Goal: Information Seeking & Learning: Learn about a topic

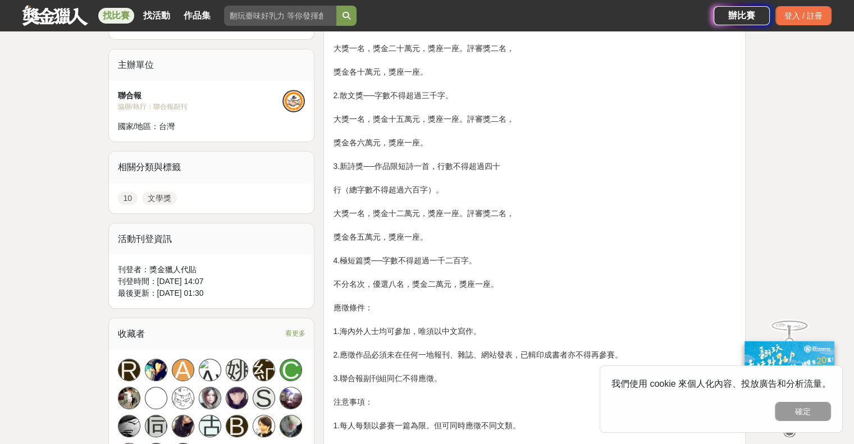
scroll to position [615, 0]
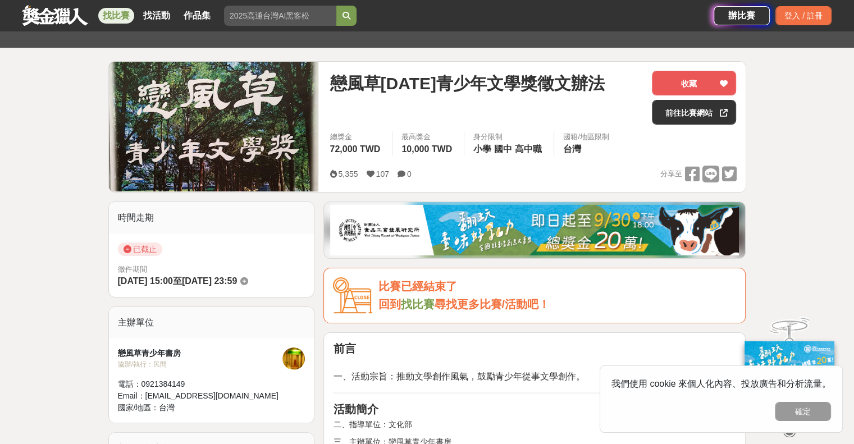
scroll to position [108, 0]
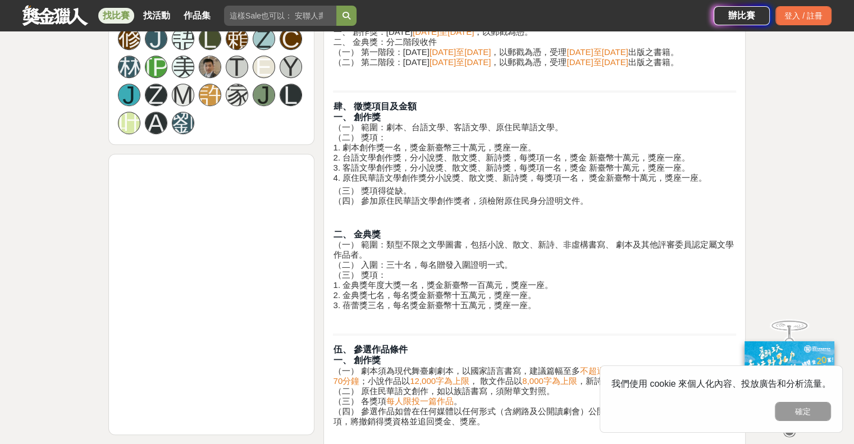
scroll to position [723, 0]
drag, startPoint x: 389, startPoint y: 253, endPoint x: 549, endPoint y: 316, distance: 172.4
click at [549, 310] on h4 "二、 金典獎 （一） 範圍：類型不限之文學圖書，包括小說、散文、新詩、非虛構書寫、 劇本及其他評審委員認定屬文學作品者。 （二） 入圍：三十名，每名贈發入圍證…" at bounding box center [534, 259] width 403 height 102
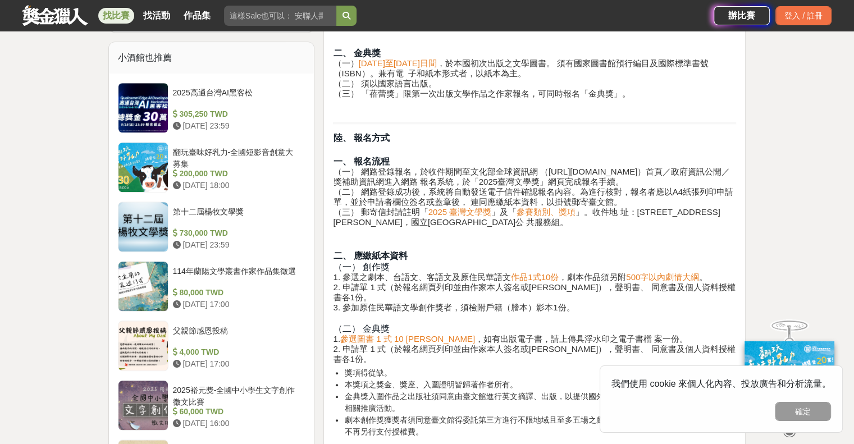
scroll to position [1124, 0]
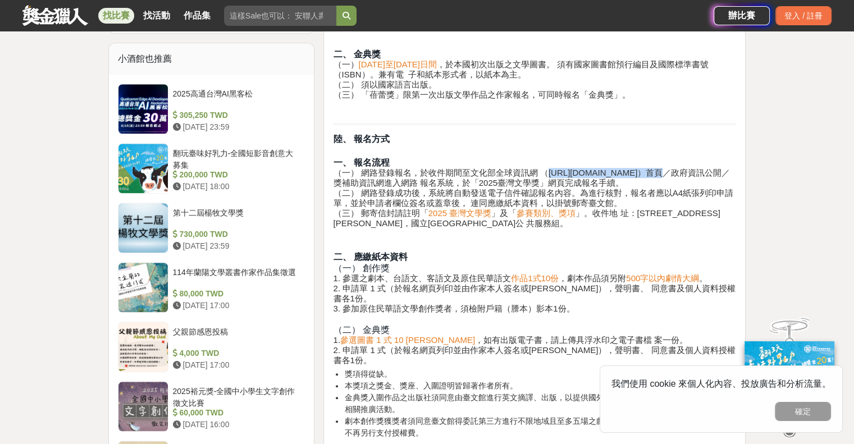
drag, startPoint x: 545, startPoint y: 184, endPoint x: 642, endPoint y: 180, distance: 97.2
click at [642, 180] on h4 "一、 報名流程 （一） 網路登錄報名，於收件期間至文化部全球資訊網 （http://www.moc.gov.tw）首頁／政府資訊公開／獎補助資訊網進入網路 報…" at bounding box center [534, 187] width 403 height 81
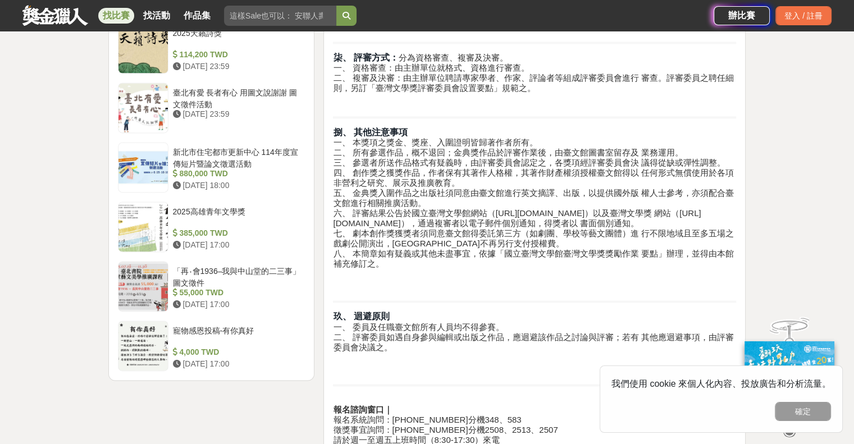
scroll to position [1542, 0]
drag, startPoint x: 357, startPoint y: 204, endPoint x: 586, endPoint y: 204, distance: 228.5
click at [586, 204] on h4 "捌、 其他注意事項 一、 本獎項之獎金、獎座、入圍證明皆歸著作者所有。 二、 所有參選作品，概不退回；金典獎作品於評審作業後，由臺文館圖書室留存及 業務運用。…" at bounding box center [534, 197] width 403 height 142
drag, startPoint x: 492, startPoint y: 203, endPoint x: 593, endPoint y: 203, distance: 101.1
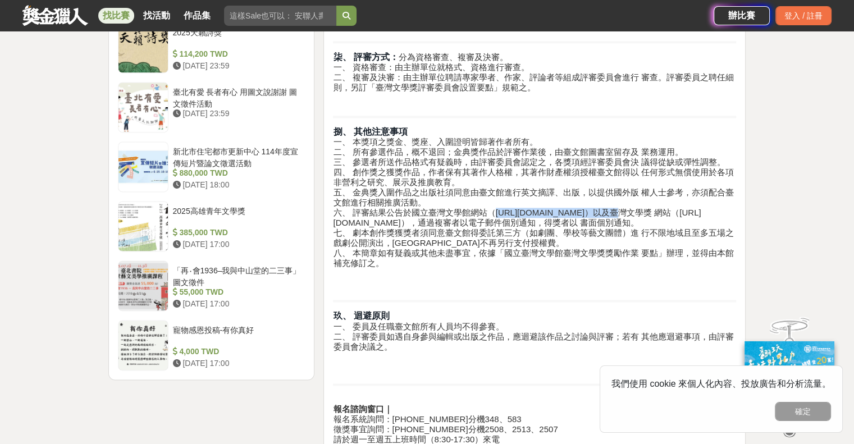
click at [593, 203] on h4 "捌、 其他注意事項 一、 本獎項之獎金、獎座、入圍證明皆歸著作者所有。 二、 所有參選作品，概不退回；金典獎作品於評審作業後，由臺文館圖書室留存及 業務運用。…" at bounding box center [534, 197] width 403 height 142
drag, startPoint x: 593, startPoint y: 203, endPoint x: 487, endPoint y: 97, distance: 149.7
drag, startPoint x: 487, startPoint y: 97, endPoint x: 449, endPoint y: 188, distance: 98.6
click at [449, 188] on h4 "捌、 其他注意事項 一、 本獎項之獎金、獎座、入圍證明皆歸著作者所有。 二、 所有參選作品，概不退回；金典獎作品於評審作業後，由臺文館圖書室留存及 業務運用。…" at bounding box center [534, 197] width 403 height 142
drag, startPoint x: 490, startPoint y: 202, endPoint x: 587, endPoint y: 204, distance: 97.1
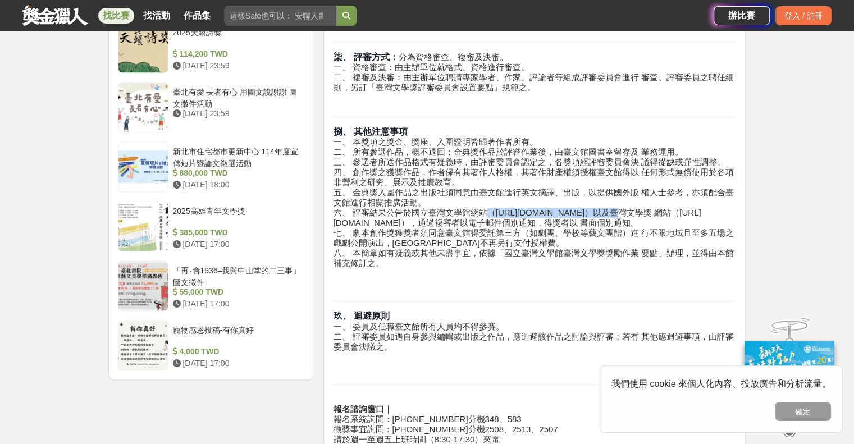
click at [587, 204] on h4 "捌、 其他注意事項 一、 本獎項之獎金、獎座、入圍證明皆歸著作者所有。 二、 所有參選作品，概不退回；金典獎作品於評審作業後，由臺文館圖書室留存及 業務運用。…" at bounding box center [534, 197] width 403 height 142
